Goal: Complete application form

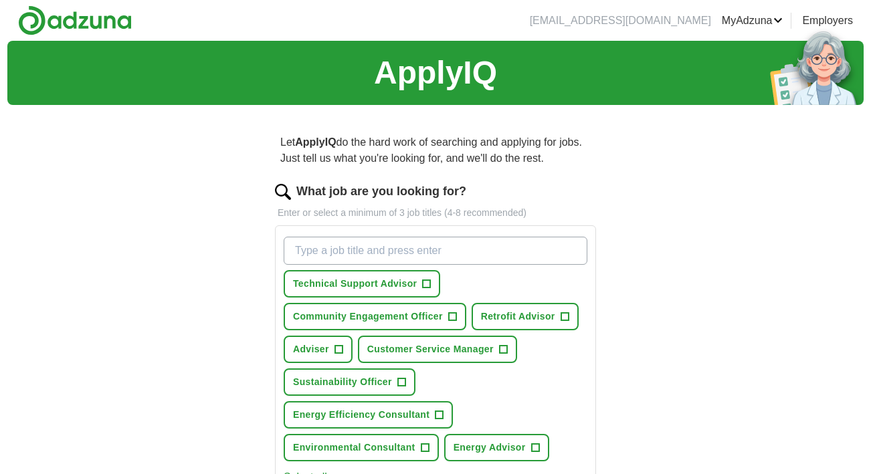
click at [566, 318] on span "+" at bounding box center [565, 317] width 8 height 11
click at [504, 350] on span "+" at bounding box center [503, 349] width 8 height 11
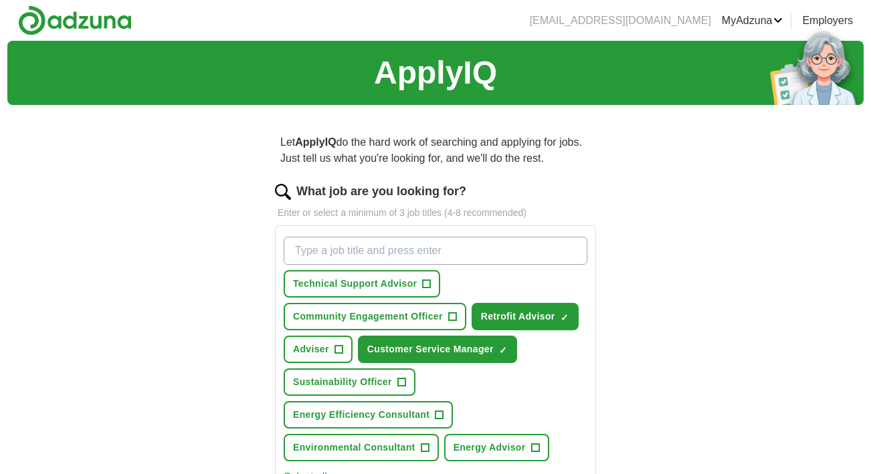
click at [399, 383] on span "+" at bounding box center [401, 382] width 8 height 11
click at [429, 408] on span "Energy Efficiency Consultant" at bounding box center [361, 415] width 136 height 14
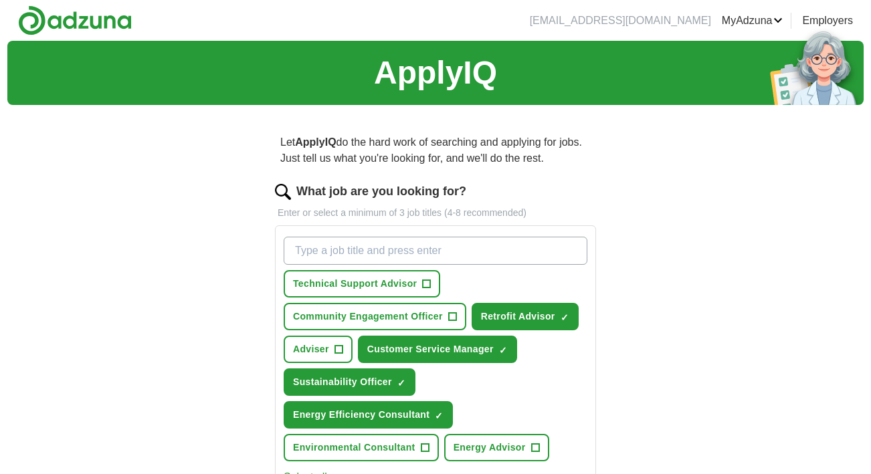
click at [522, 441] on span "Energy Advisor" at bounding box center [490, 448] width 72 height 14
click at [421, 443] on span "+" at bounding box center [425, 448] width 8 height 11
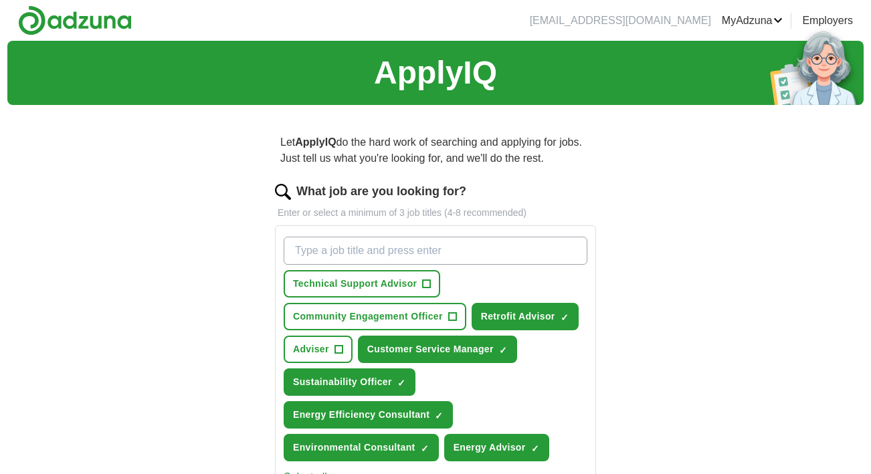
click at [400, 248] on input "What job are you looking for?" at bounding box center [436, 251] width 304 height 28
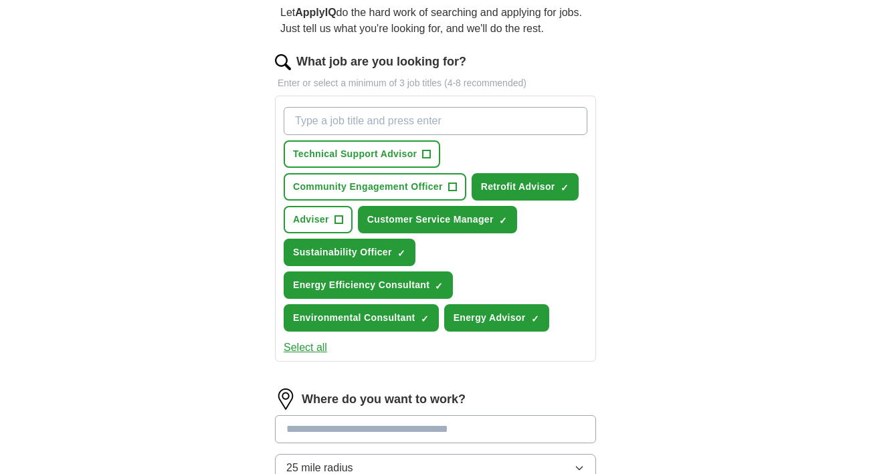
scroll to position [31, 0]
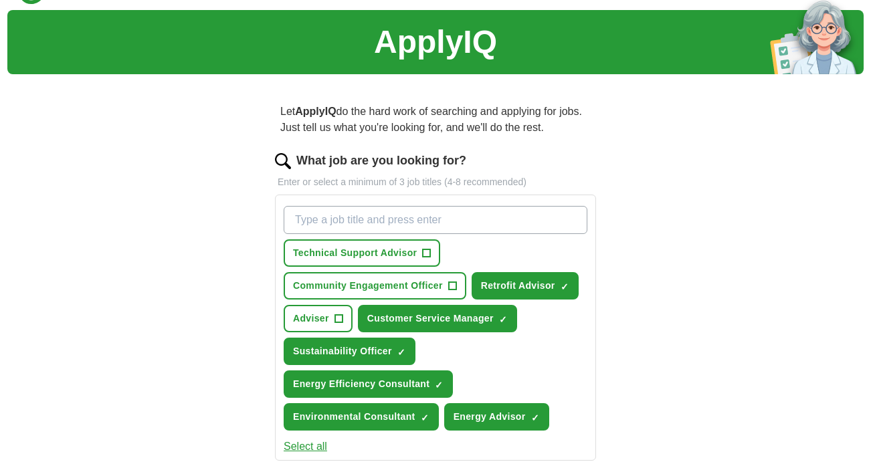
click at [426, 257] on span "+" at bounding box center [427, 253] width 8 height 11
click at [378, 222] on input "What job are you looking for?" at bounding box center [436, 220] width 304 height 28
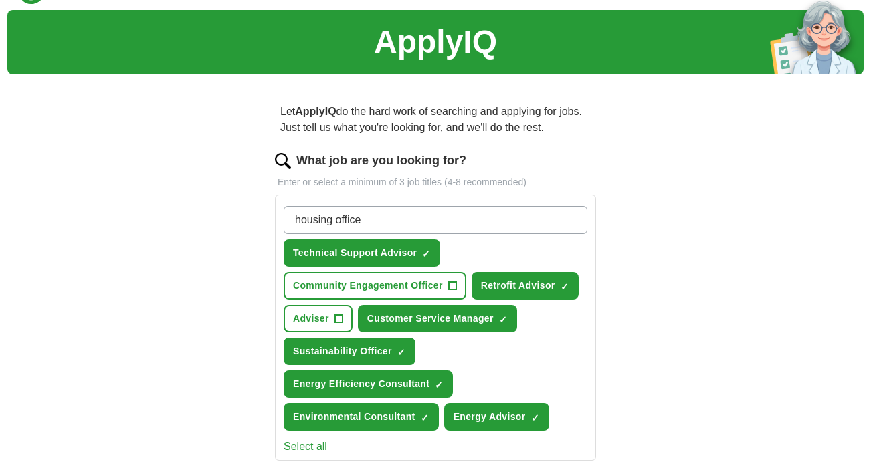
type input "housing officer"
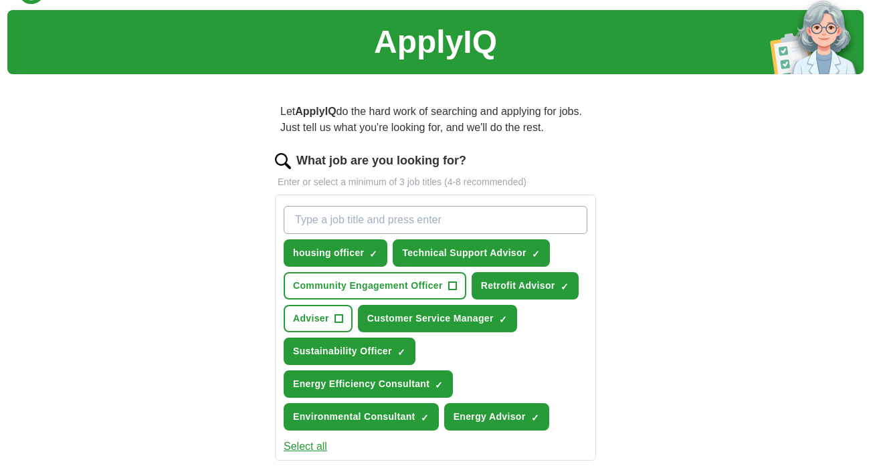
click at [0, 0] on span "×" at bounding box center [0, 0] width 0 height 0
click at [362, 226] on input "What job are you looking for?" at bounding box center [436, 220] width 304 height 28
type input "Housing Officer"
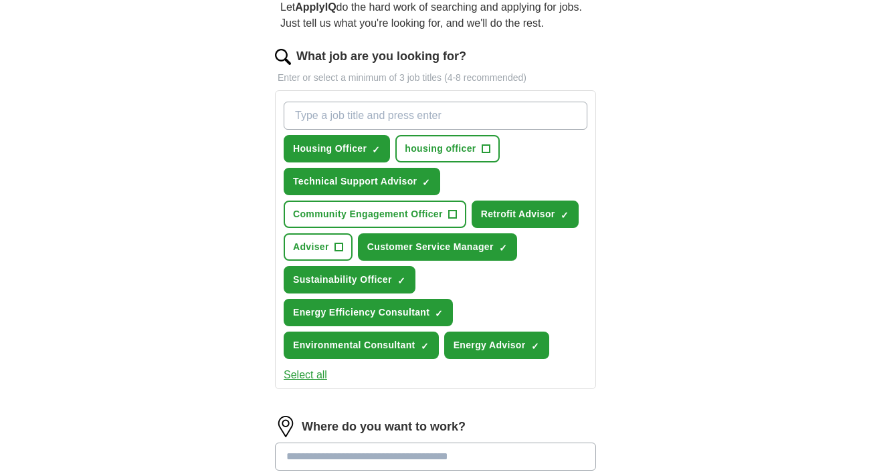
scroll to position [136, 0]
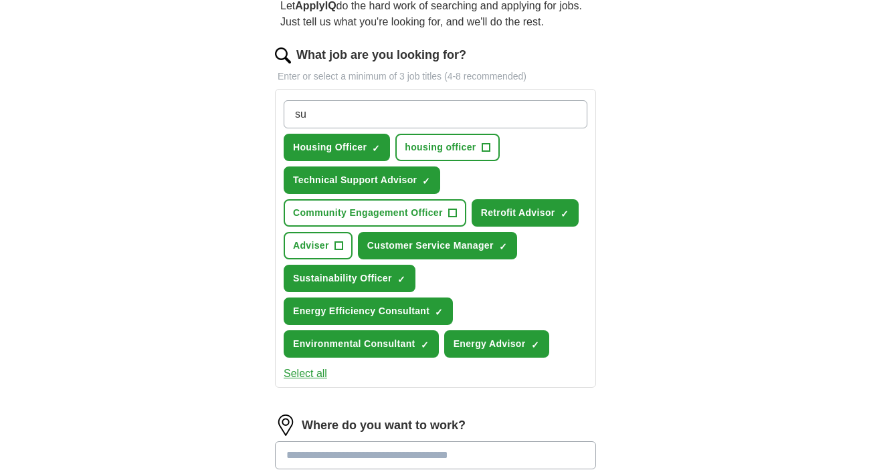
type input "s"
type input "Sustainability Advisor"
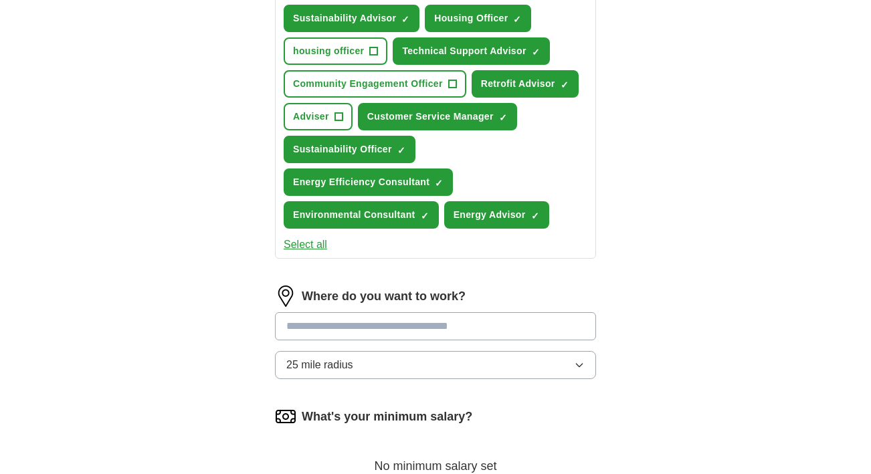
scroll to position [275, 0]
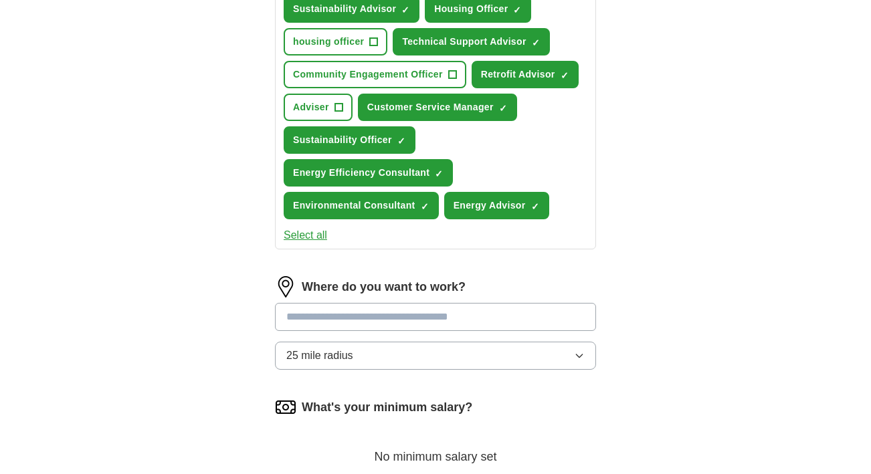
click at [346, 303] on input at bounding box center [435, 317] width 321 height 28
type input "**"
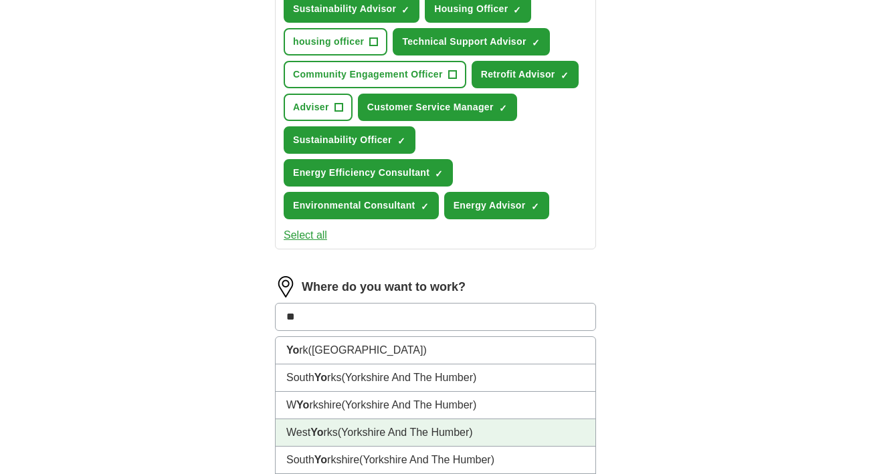
click at [333, 419] on li "West Yo rks (Yorkshire And The Humber)" at bounding box center [436, 432] width 320 height 27
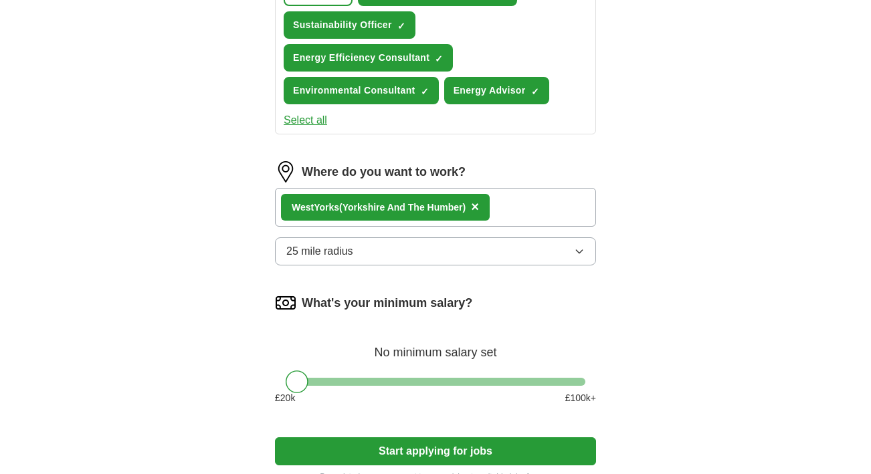
scroll to position [391, 0]
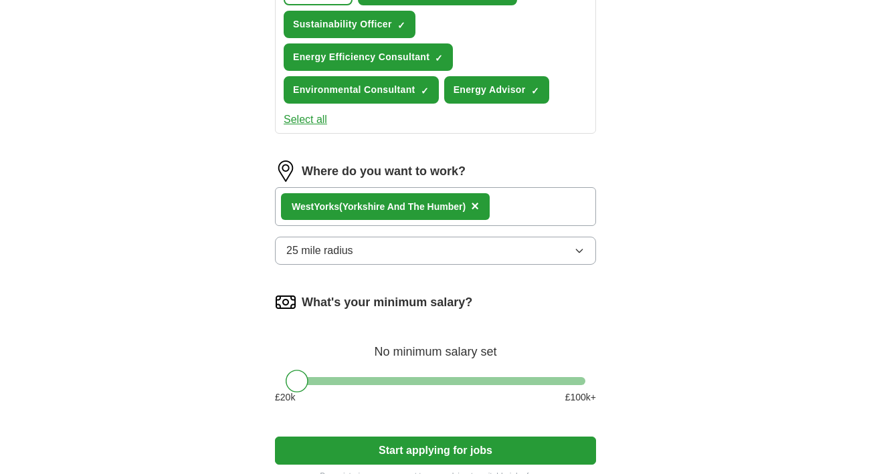
click at [401, 237] on button "25 mile radius" at bounding box center [435, 251] width 321 height 28
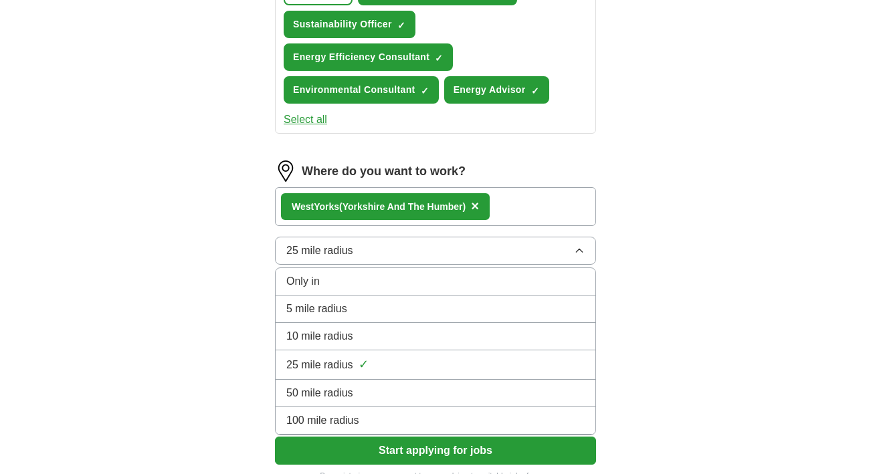
click at [365, 274] on div "Only in" at bounding box center [435, 282] width 298 height 16
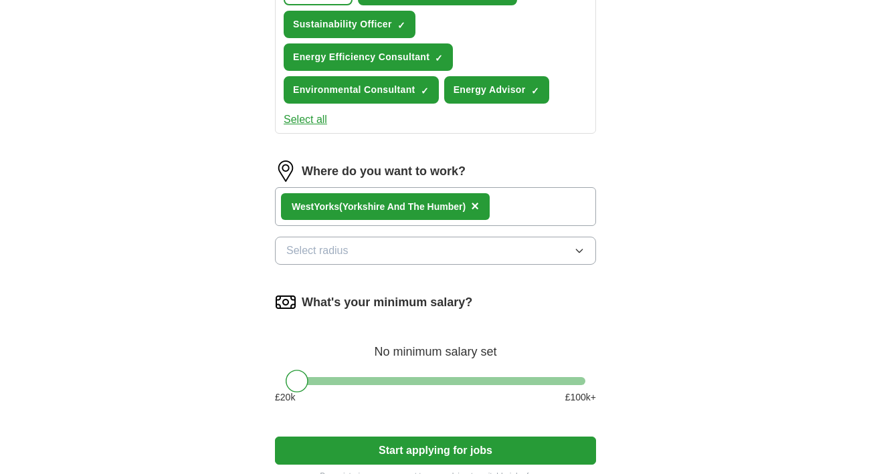
click at [377, 237] on button "Select radius" at bounding box center [435, 251] width 321 height 28
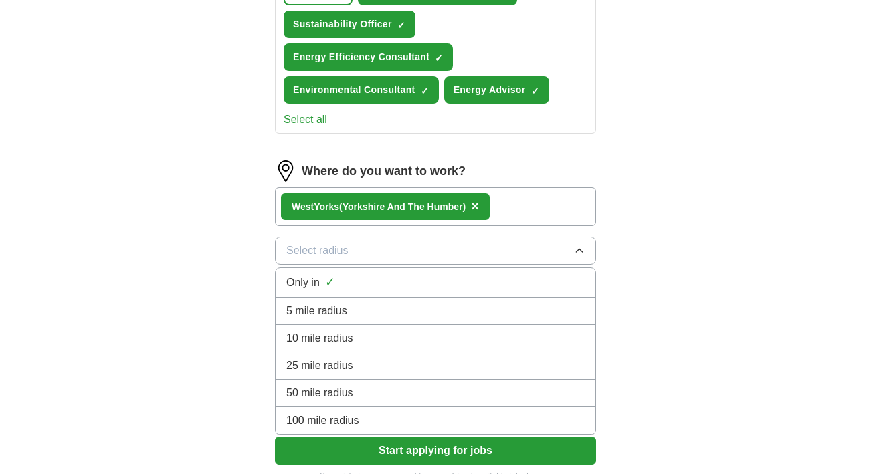
click at [363, 274] on div "Only in ✓" at bounding box center [435, 283] width 298 height 18
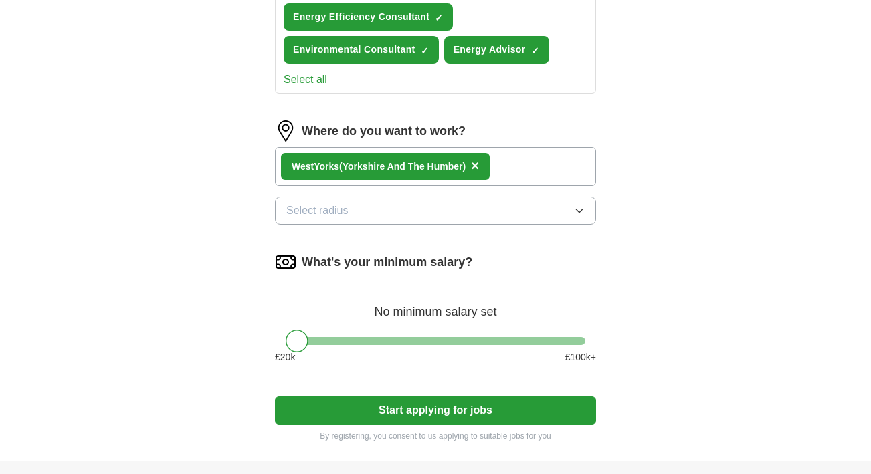
scroll to position [443, 0]
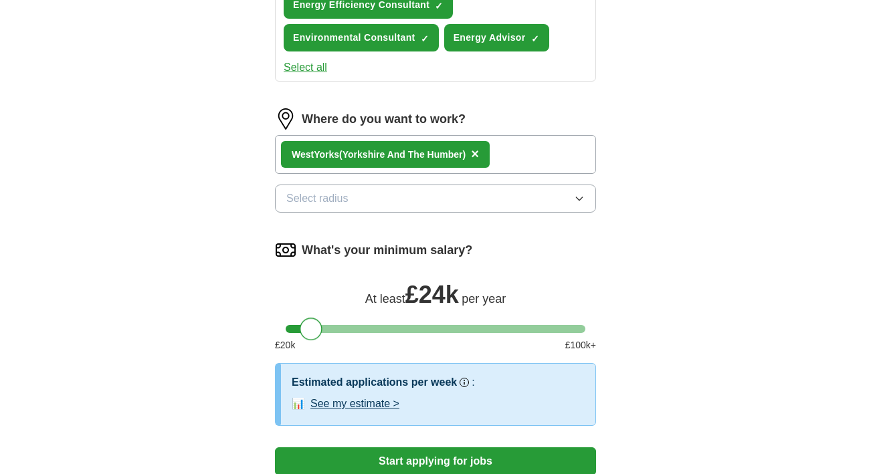
drag, startPoint x: 298, startPoint y: 299, endPoint x: 312, endPoint y: 299, distance: 13.4
click at [312, 318] on div at bounding box center [311, 329] width 23 height 23
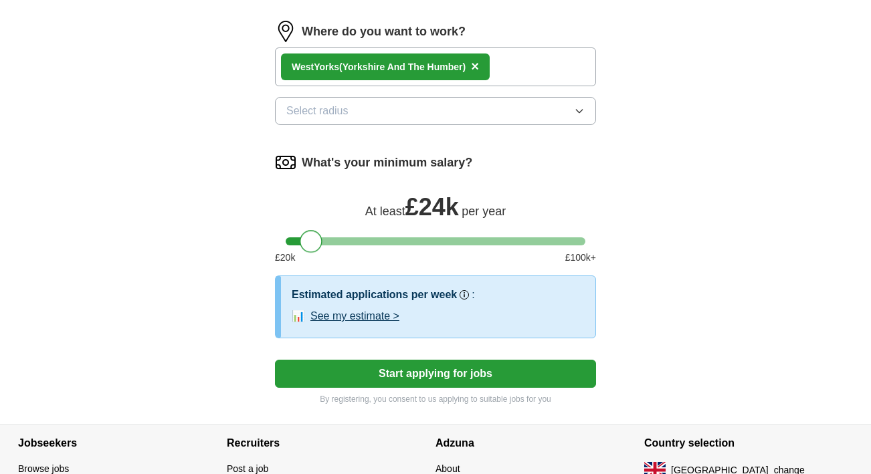
scroll to position [536, 0]
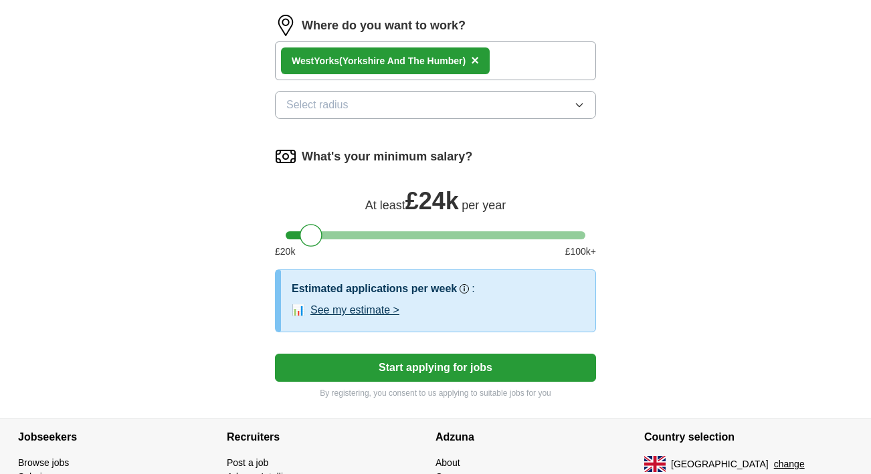
click at [329, 354] on button "Start applying for jobs" at bounding box center [435, 368] width 321 height 28
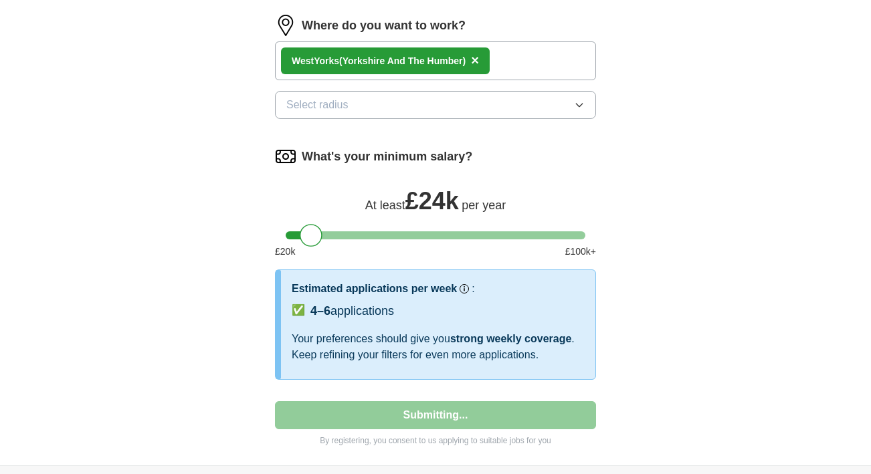
select select "**"
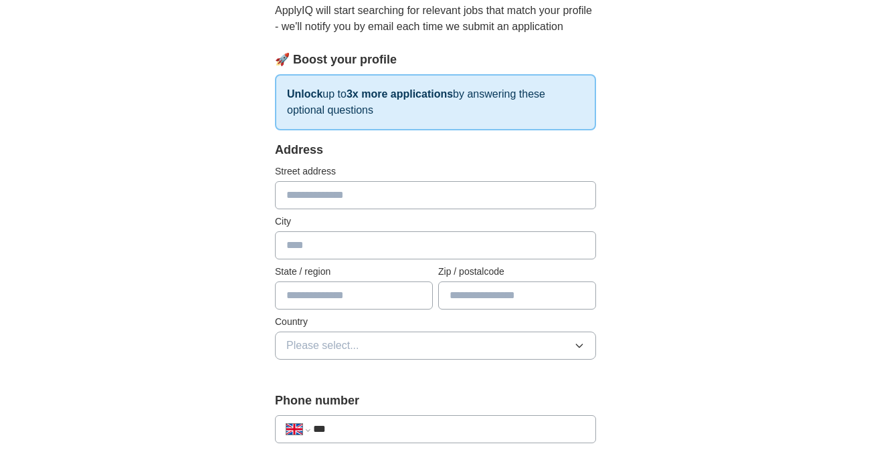
scroll to position [151, 0]
click at [332, 243] on input "text" at bounding box center [435, 245] width 321 height 28
type input "*"
type input "*****"
click at [494, 297] on input "text" at bounding box center [517, 295] width 158 height 28
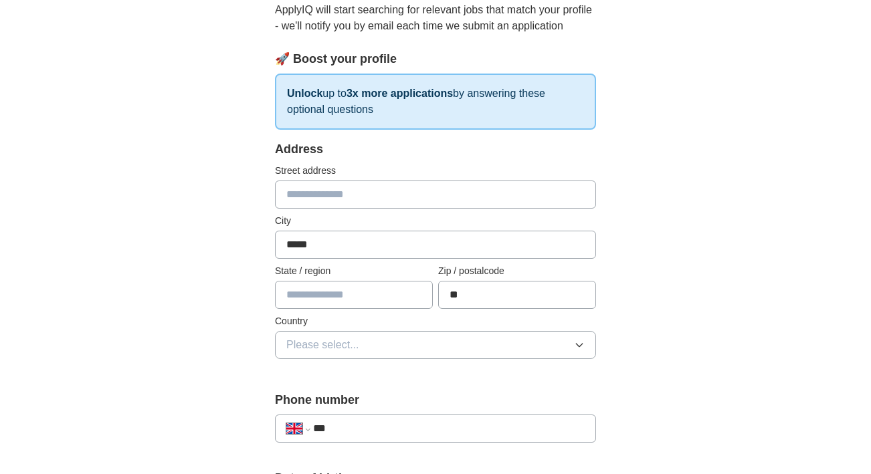
type input "*"
type input "********"
click at [359, 289] on input "text" at bounding box center [354, 295] width 158 height 28
type input "**********"
click at [336, 355] on button "Please select..." at bounding box center [435, 345] width 321 height 28
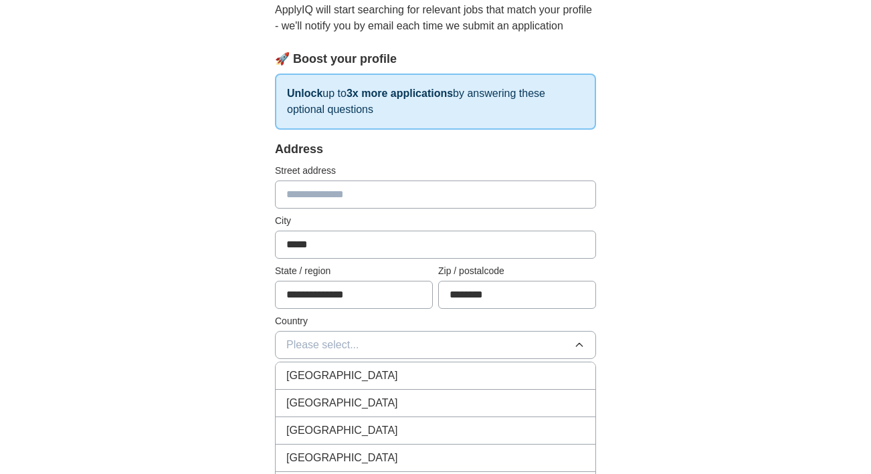
click at [338, 366] on li "[GEOGRAPHIC_DATA]" at bounding box center [436, 376] width 320 height 27
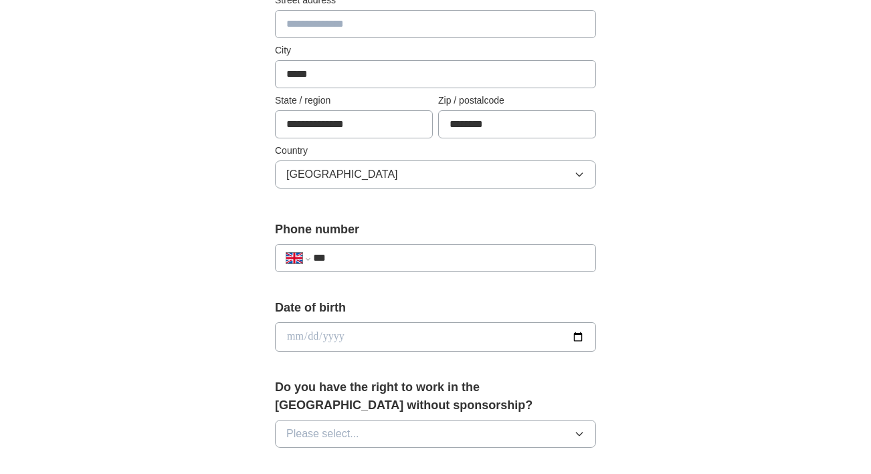
scroll to position [328, 0]
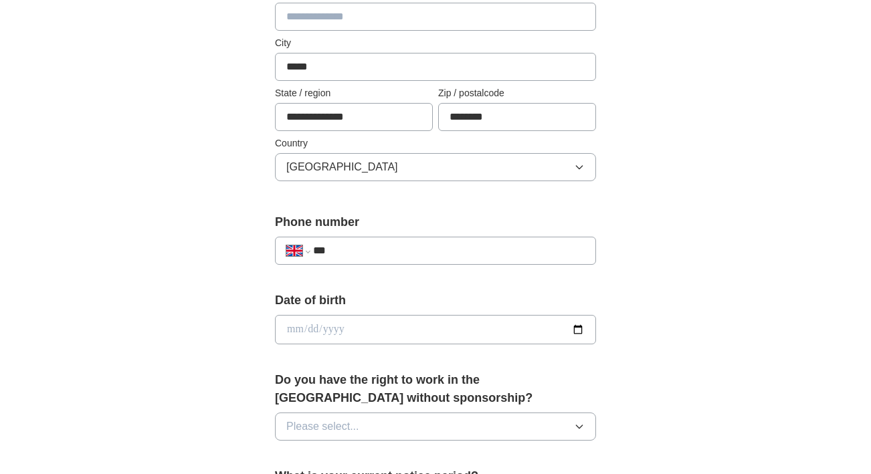
click at [373, 250] on input "***" at bounding box center [449, 251] width 272 height 16
type input "**********"
click at [377, 297] on label "Date of birth" at bounding box center [435, 301] width 321 height 18
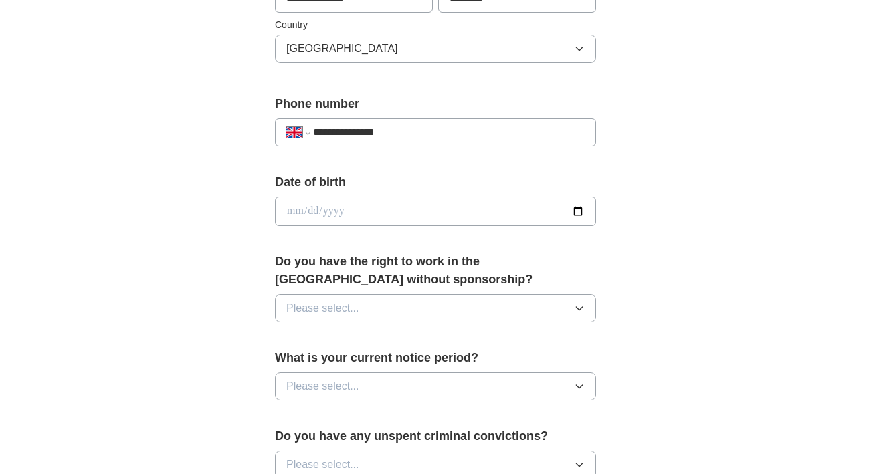
scroll to position [456, 0]
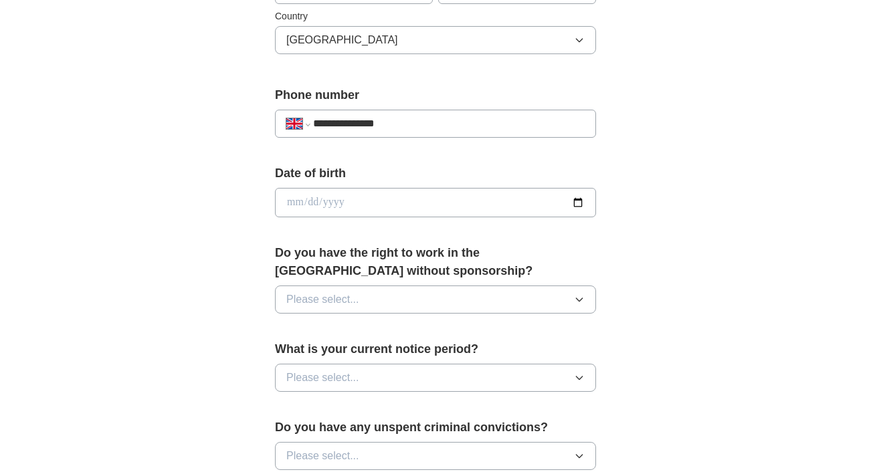
click at [286, 193] on input "date" at bounding box center [435, 202] width 321 height 29
click at [310, 200] on input "date" at bounding box center [435, 202] width 321 height 29
click at [340, 199] on input "date" at bounding box center [435, 202] width 321 height 29
type input "**********"
click at [435, 235] on form "**********" at bounding box center [435, 303] width 321 height 936
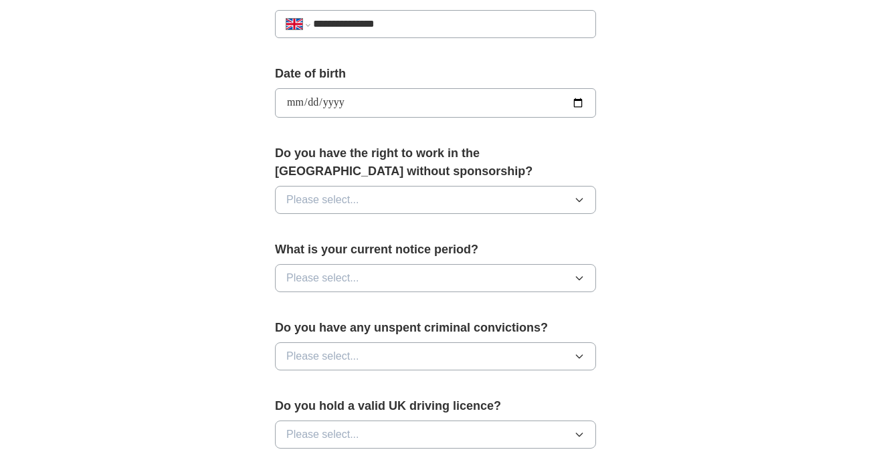
scroll to position [557, 0]
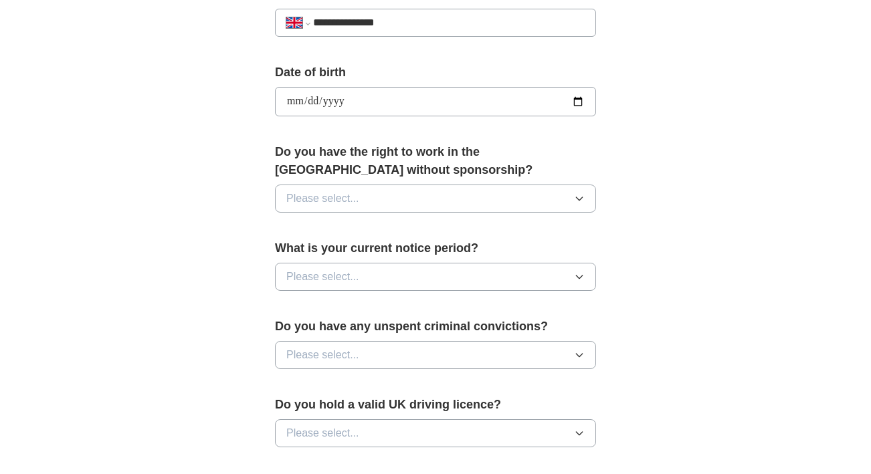
click at [359, 191] on button "Please select..." at bounding box center [435, 199] width 321 height 28
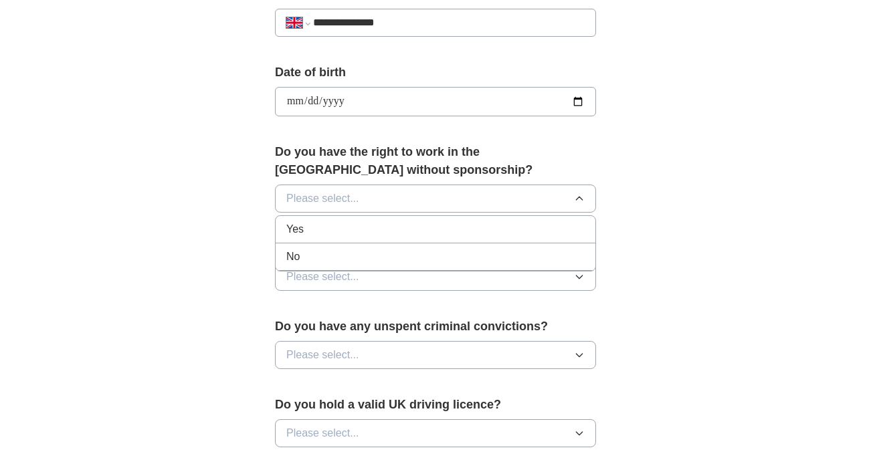
click at [338, 232] on div "Yes" at bounding box center [435, 229] width 298 height 16
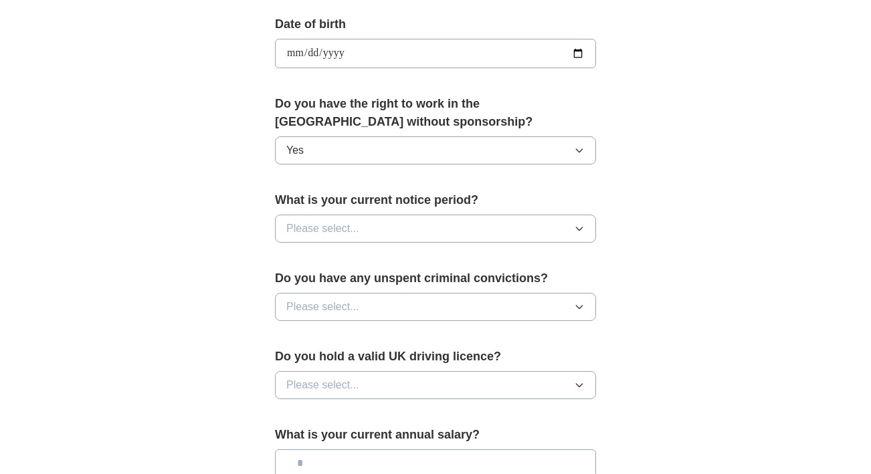
scroll to position [613, 0]
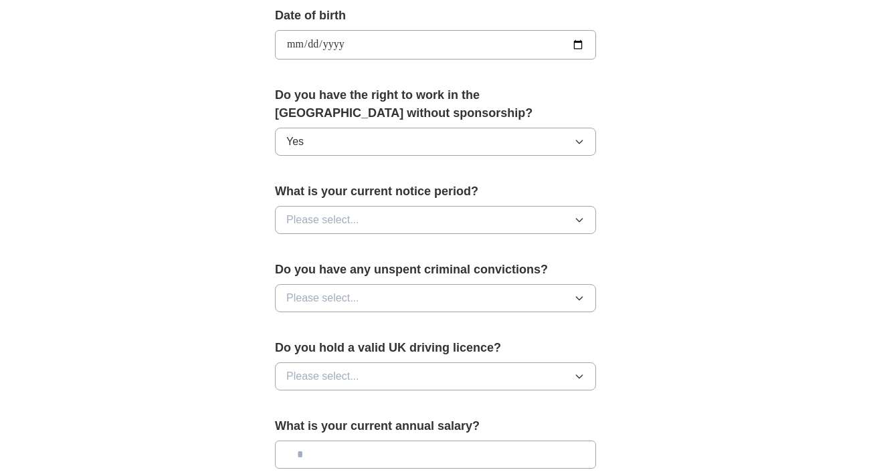
click at [350, 221] on span "Please select..." at bounding box center [322, 220] width 73 height 16
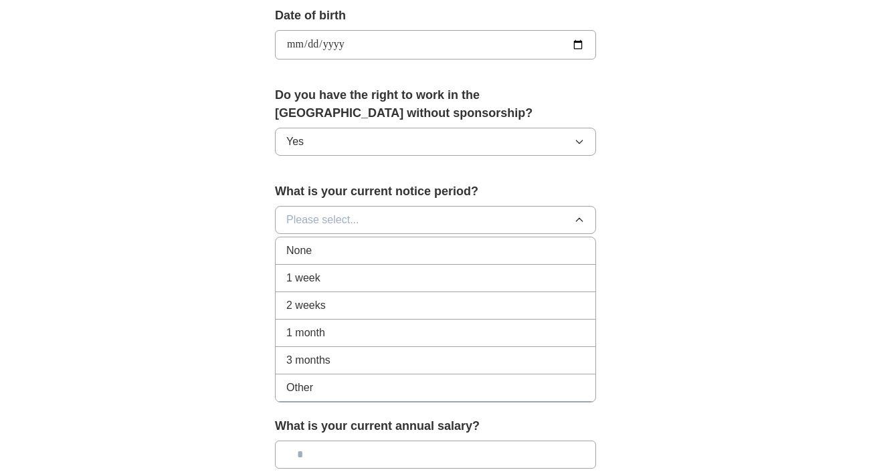
click at [335, 259] on div "None" at bounding box center [435, 251] width 298 height 16
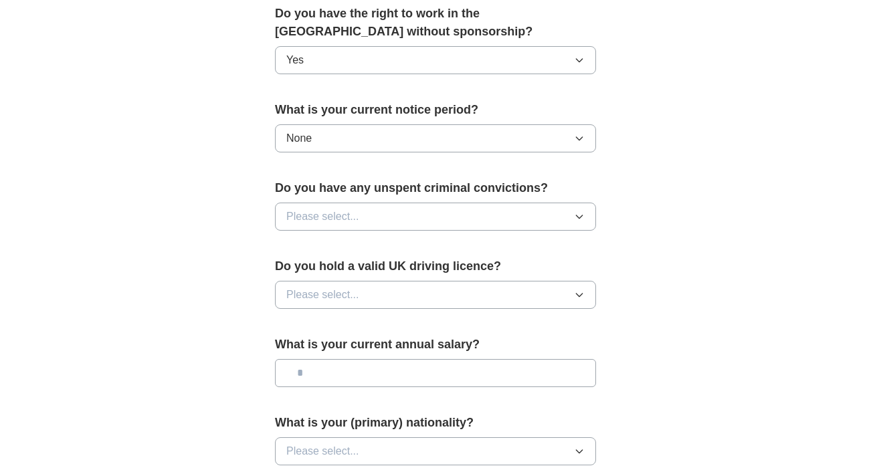
scroll to position [701, 0]
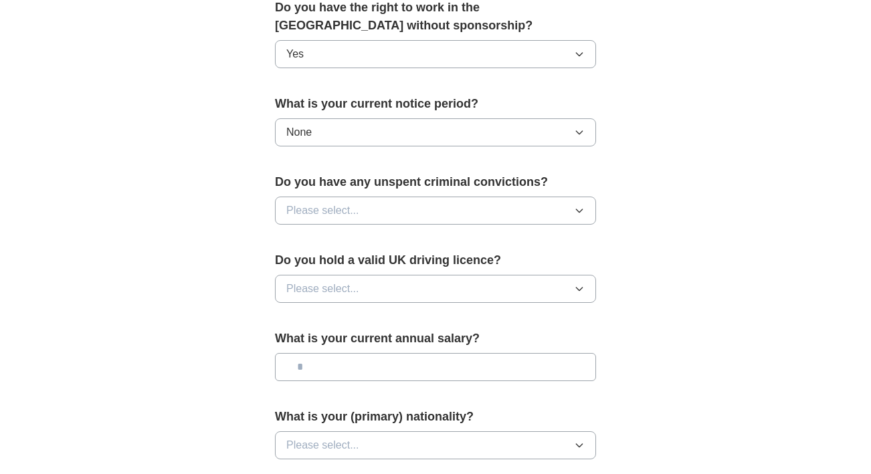
click at [361, 208] on button "Please select..." at bounding box center [435, 211] width 321 height 28
click at [330, 270] on div "No" at bounding box center [435, 269] width 298 height 16
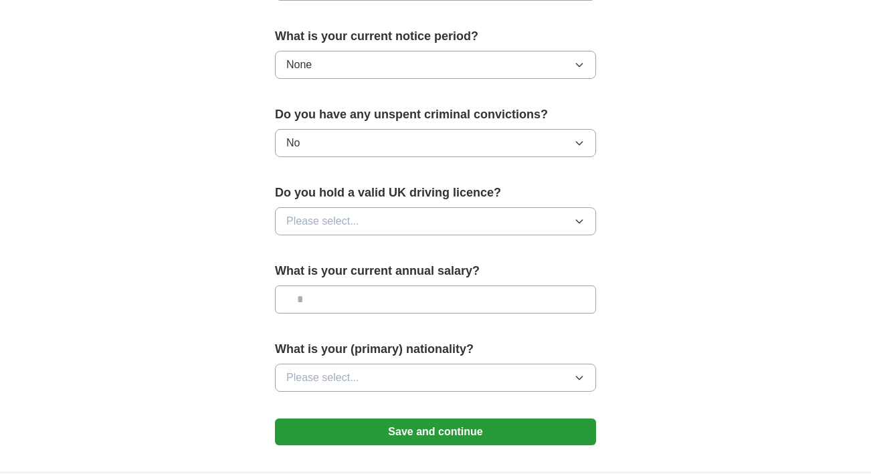
scroll to position [769, 0]
click at [359, 220] on button "Please select..." at bounding box center [435, 221] width 321 height 28
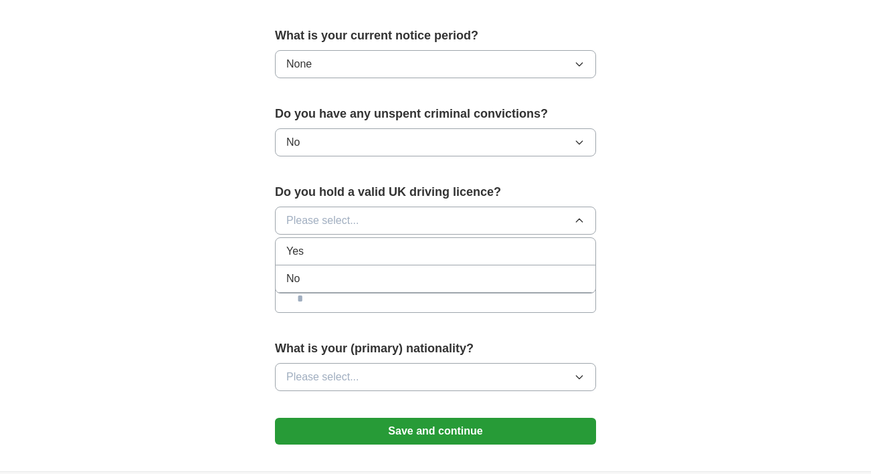
click at [340, 255] on div "Yes" at bounding box center [435, 251] width 298 height 16
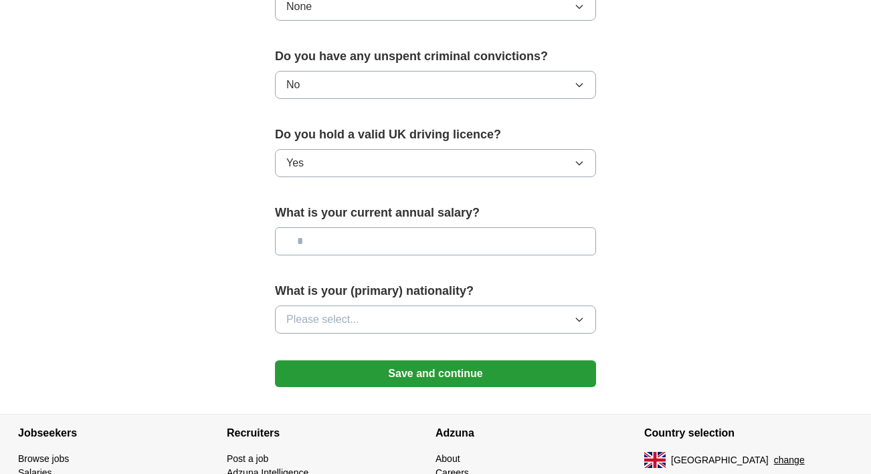
scroll to position [827, 0]
click at [344, 247] on input "text" at bounding box center [435, 241] width 321 height 28
type input "**"
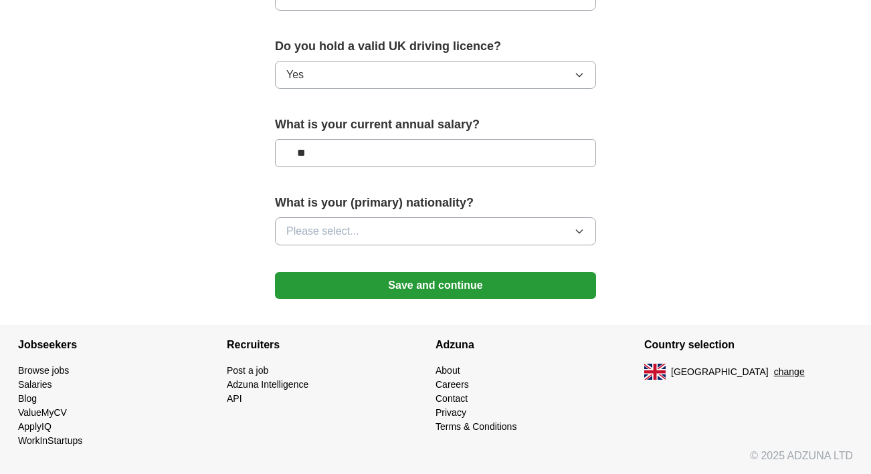
scroll to position [917, 0]
click at [356, 230] on span "Please select..." at bounding box center [322, 231] width 73 height 16
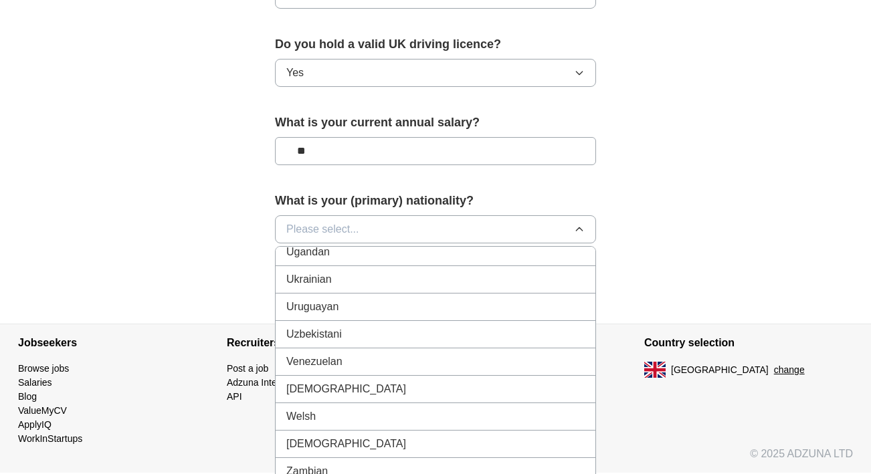
scroll to position [5027, 0]
click at [326, 437] on li "Yemenite" at bounding box center [436, 444] width 320 height 27
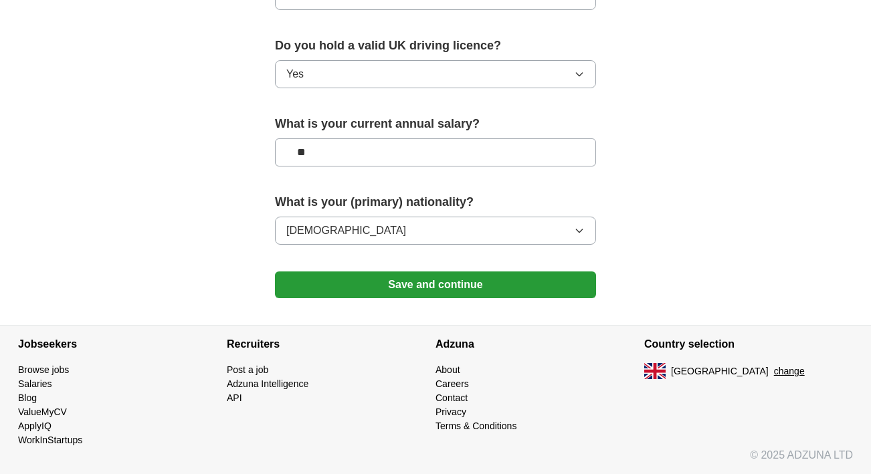
click at [377, 282] on button "Save and continue" at bounding box center [435, 285] width 321 height 27
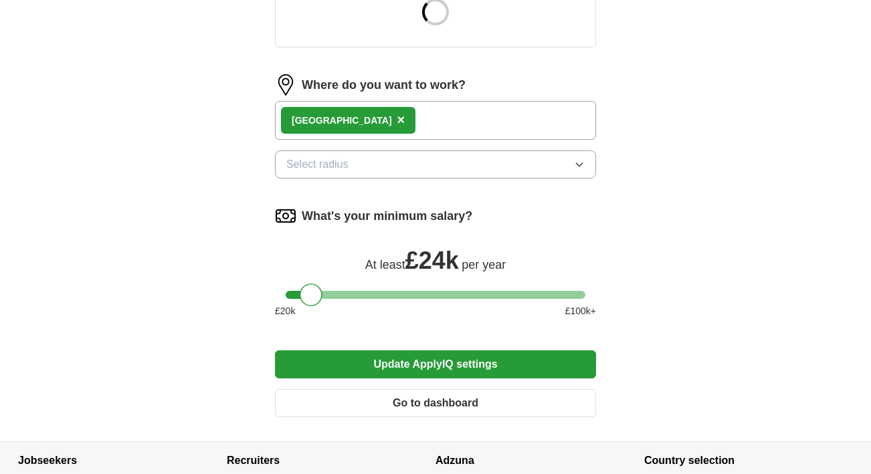
scroll to position [589, 0]
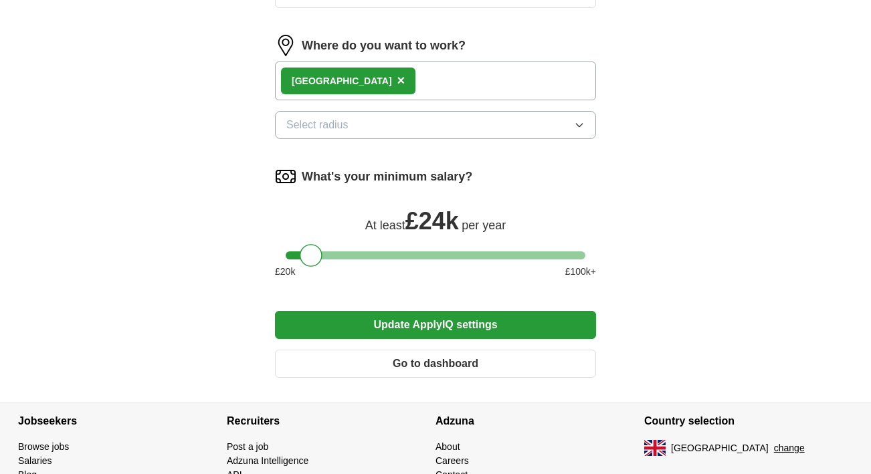
click at [413, 80] on div "[GEOGRAPHIC_DATA] ×" at bounding box center [435, 81] width 321 height 39
click at [392, 130] on button "Select radius" at bounding box center [435, 125] width 321 height 28
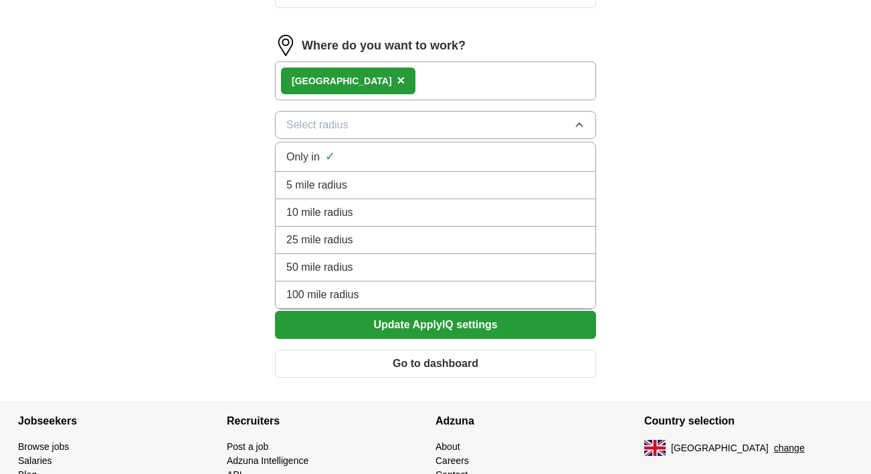
click at [392, 130] on button "Select radius" at bounding box center [435, 125] width 321 height 28
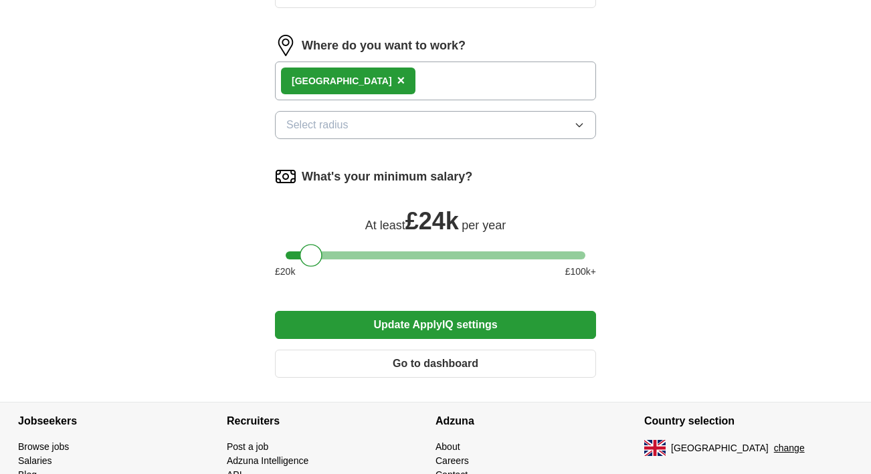
click at [413, 74] on div "[GEOGRAPHIC_DATA] ×" at bounding box center [435, 81] width 321 height 39
click at [416, 80] on div "[GEOGRAPHIC_DATA] ×" at bounding box center [435, 81] width 321 height 39
click at [438, 80] on div "[GEOGRAPHIC_DATA] ×" at bounding box center [435, 81] width 321 height 39
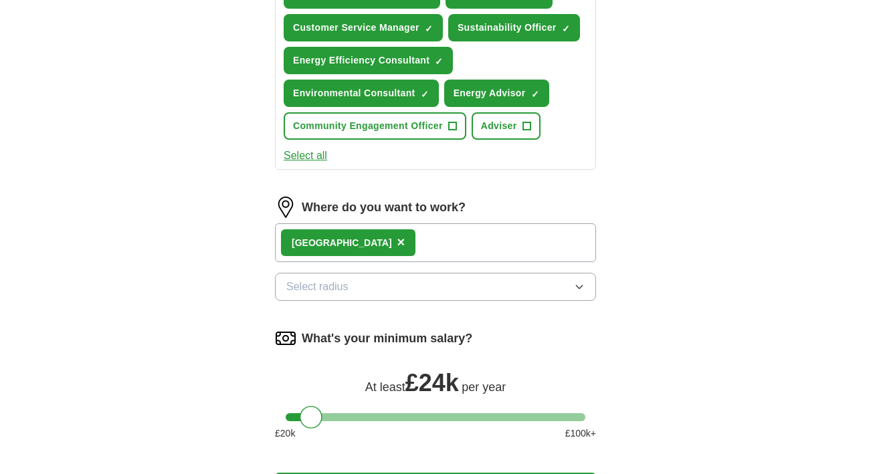
click at [397, 239] on span "×" at bounding box center [401, 242] width 8 height 15
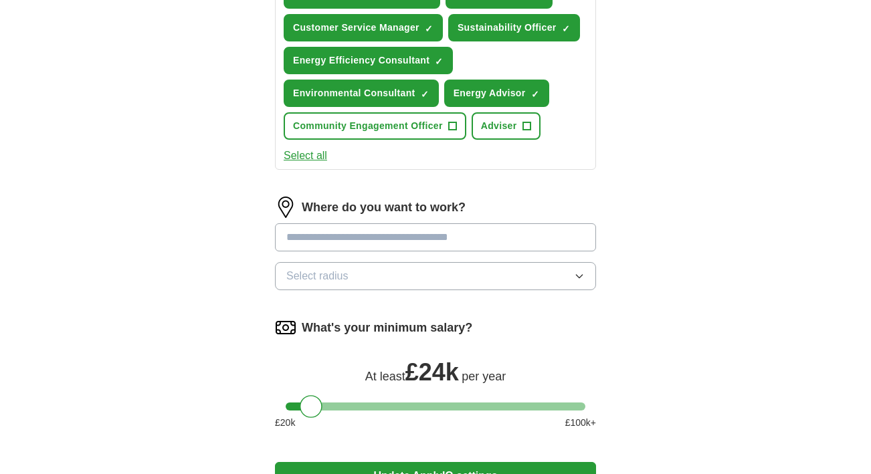
click at [355, 233] on input at bounding box center [435, 237] width 321 height 28
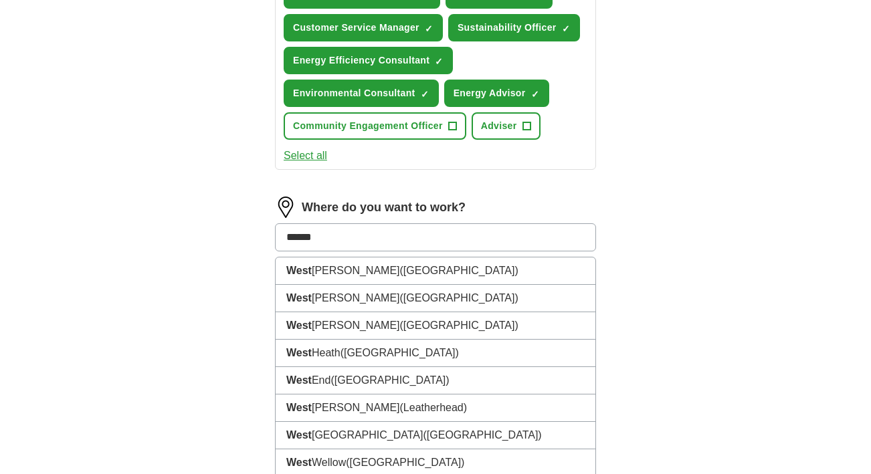
type input "*******"
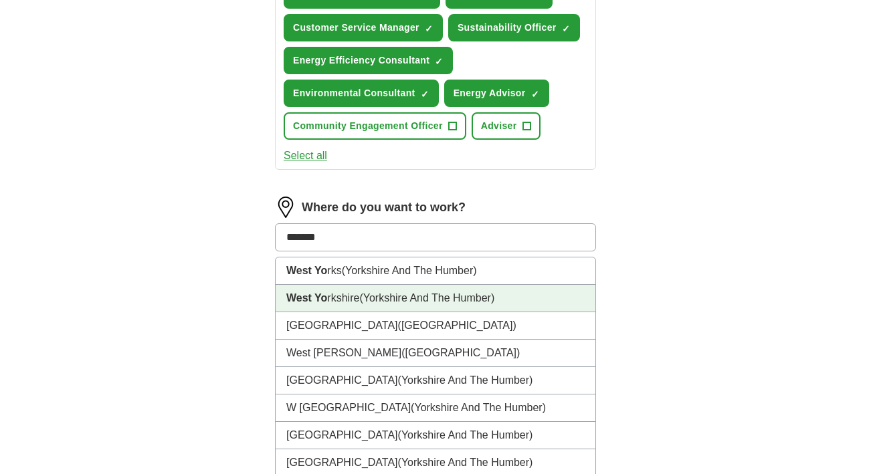
click at [355, 299] on li "West Yo rkshire (Yorkshire And The Humber)" at bounding box center [436, 298] width 320 height 27
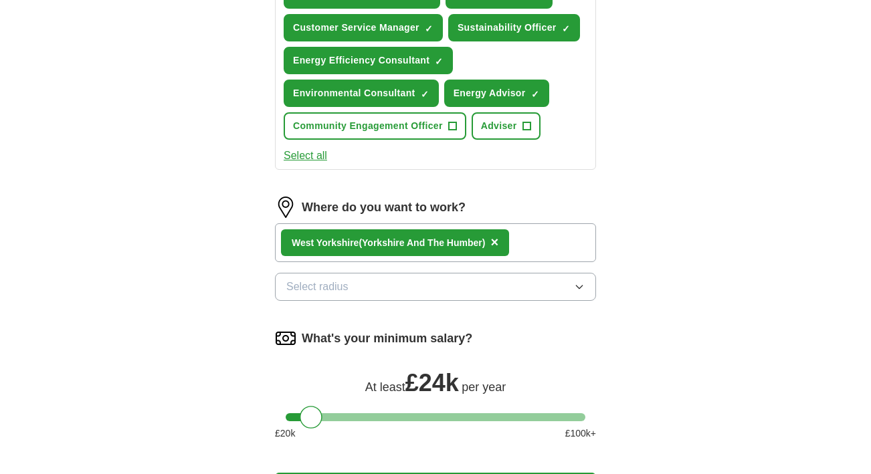
click at [530, 248] on div "West Yo rkshire (Yorkshire And The Humber) ×" at bounding box center [435, 242] width 321 height 39
click at [554, 243] on div "West Yo rkshire (Yorkshire And The Humber) ×" at bounding box center [435, 242] width 321 height 39
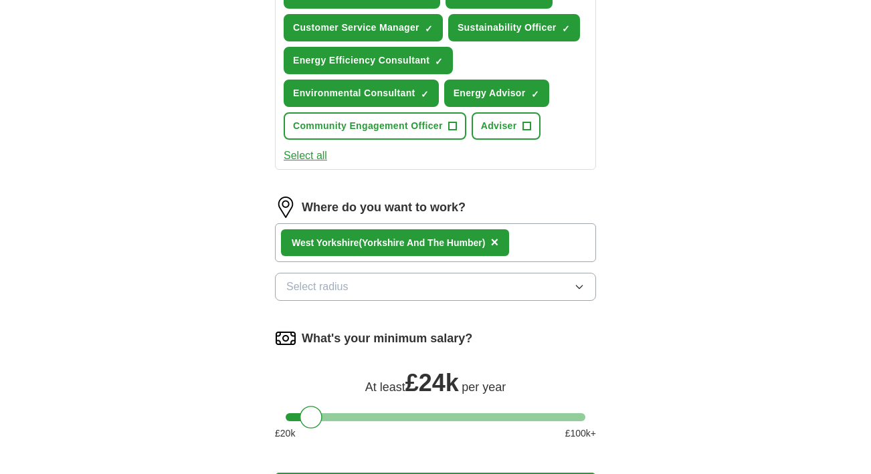
click at [516, 308] on div "Where do you want to work? West Yo rkshire (Yorkshire And The Humber) × Select …" at bounding box center [435, 254] width 321 height 115
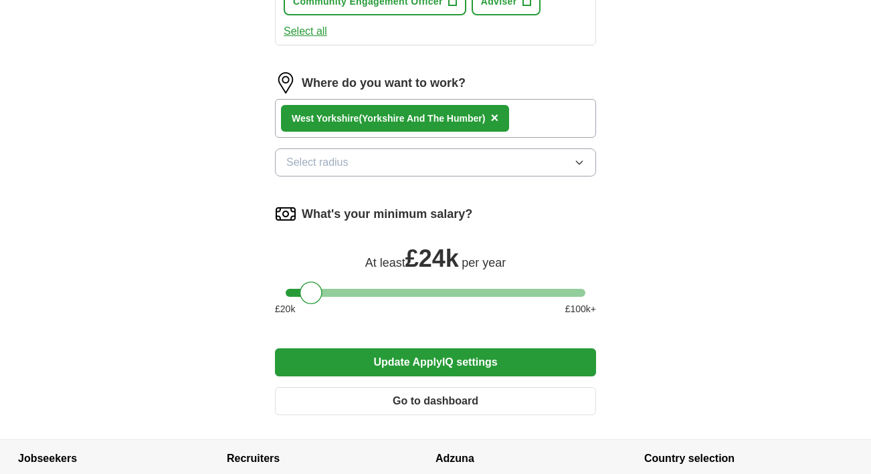
scroll to position [714, 0]
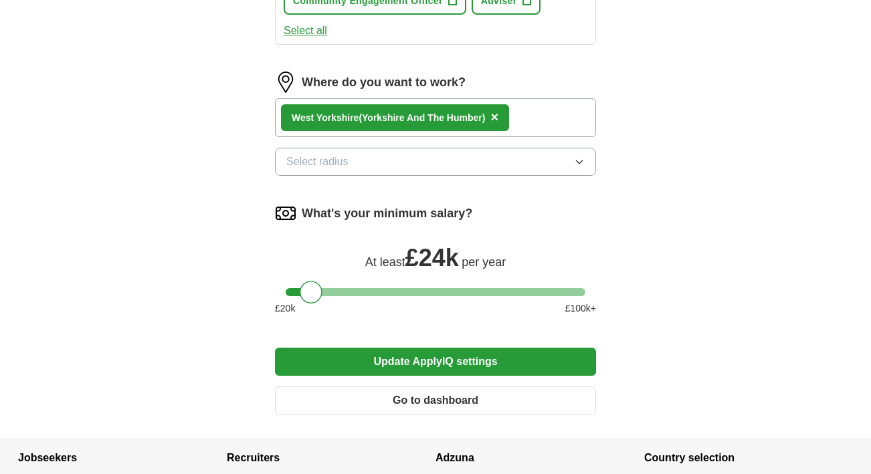
click at [487, 359] on button "Update ApplyIQ settings" at bounding box center [435, 362] width 321 height 28
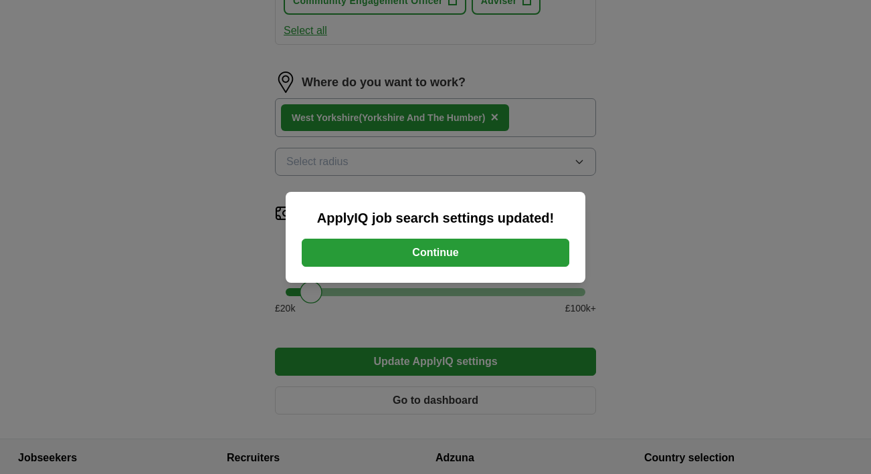
click at [490, 258] on button "Continue" at bounding box center [436, 253] width 268 height 28
